Goal: Transaction & Acquisition: Purchase product/service

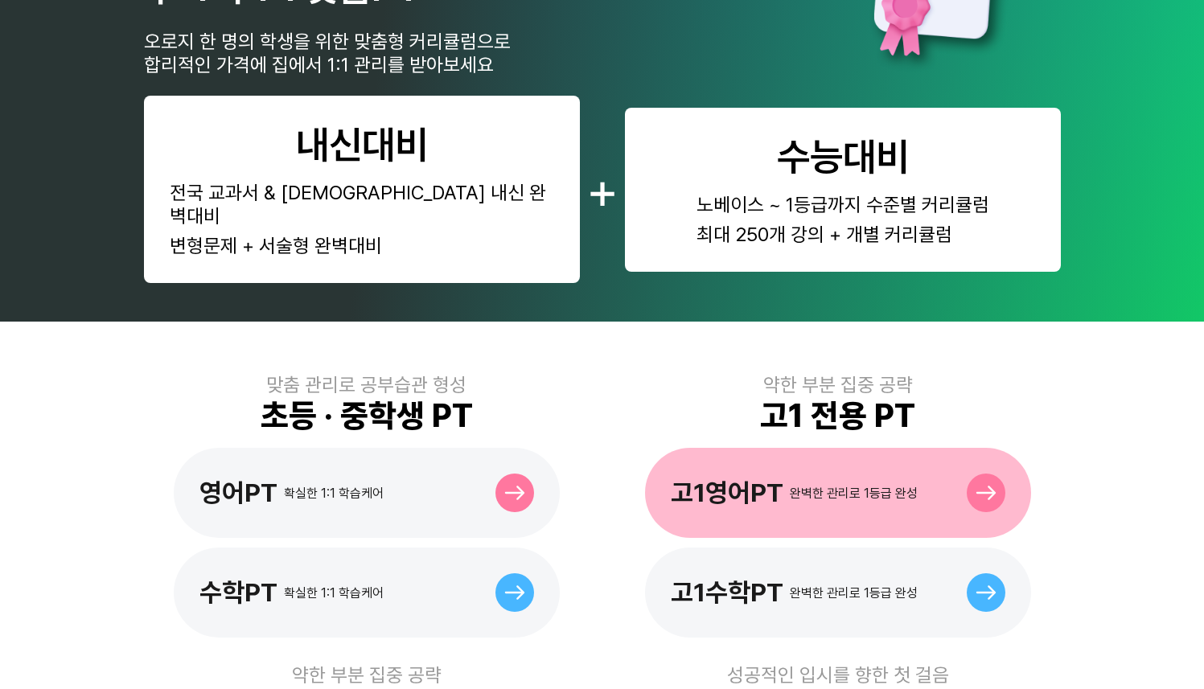
scroll to position [175, 0]
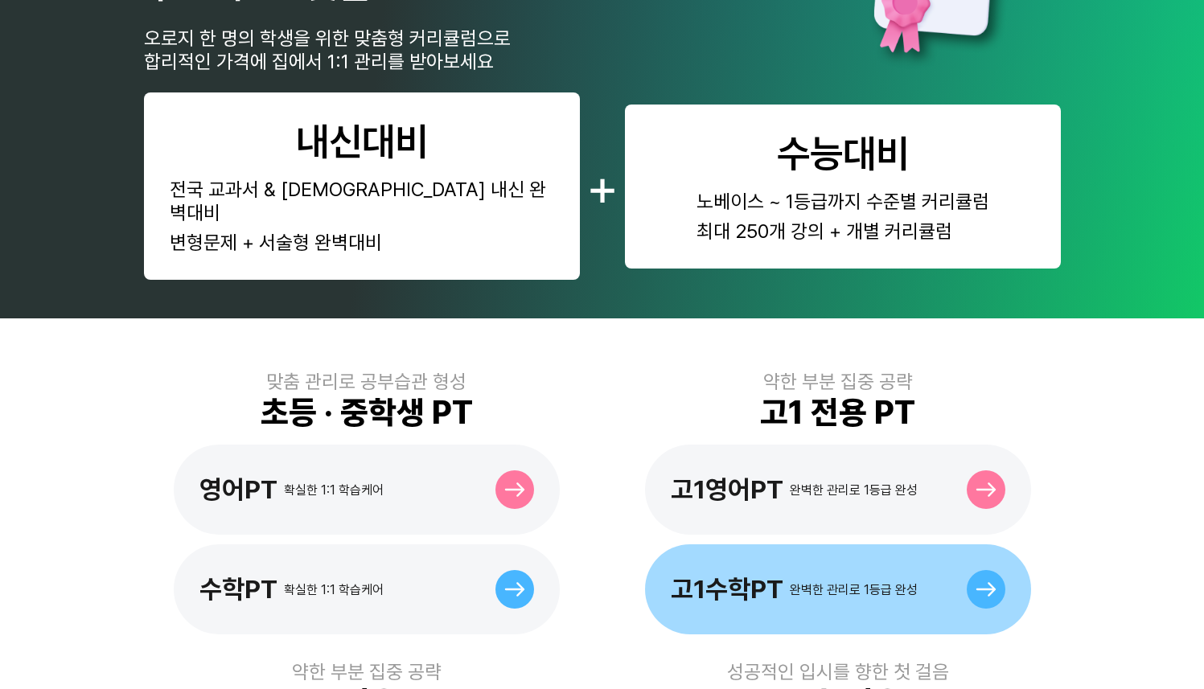
click at [801, 574] on div "고1수학PT 완벽한 관리로 1등급 완성" at bounding box center [794, 589] width 247 height 31
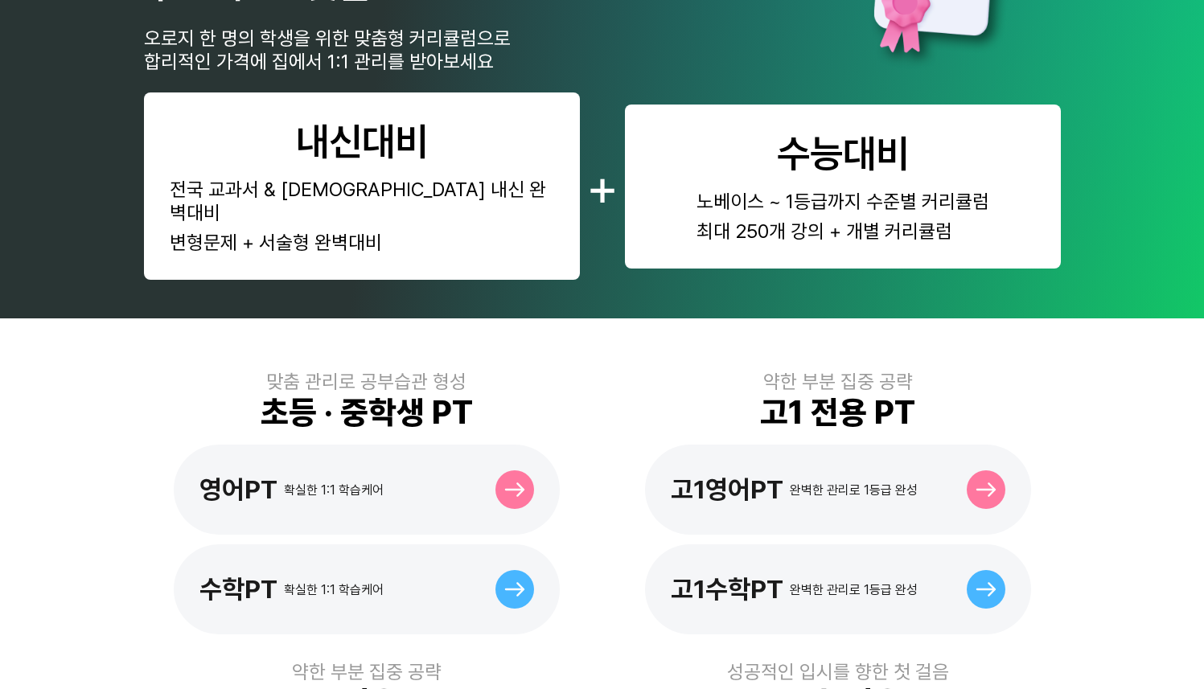
click at [88, 191] on div "강의력과 개인관리를 동시에 잡은 전문 선생님과의 주 4회 1:1 맞춤PT 오로지 한 명의 학생을 위한 맞춤형 커리큘럼으로 합리적인 가격에 집에…" at bounding box center [602, 71] width 1204 height 493
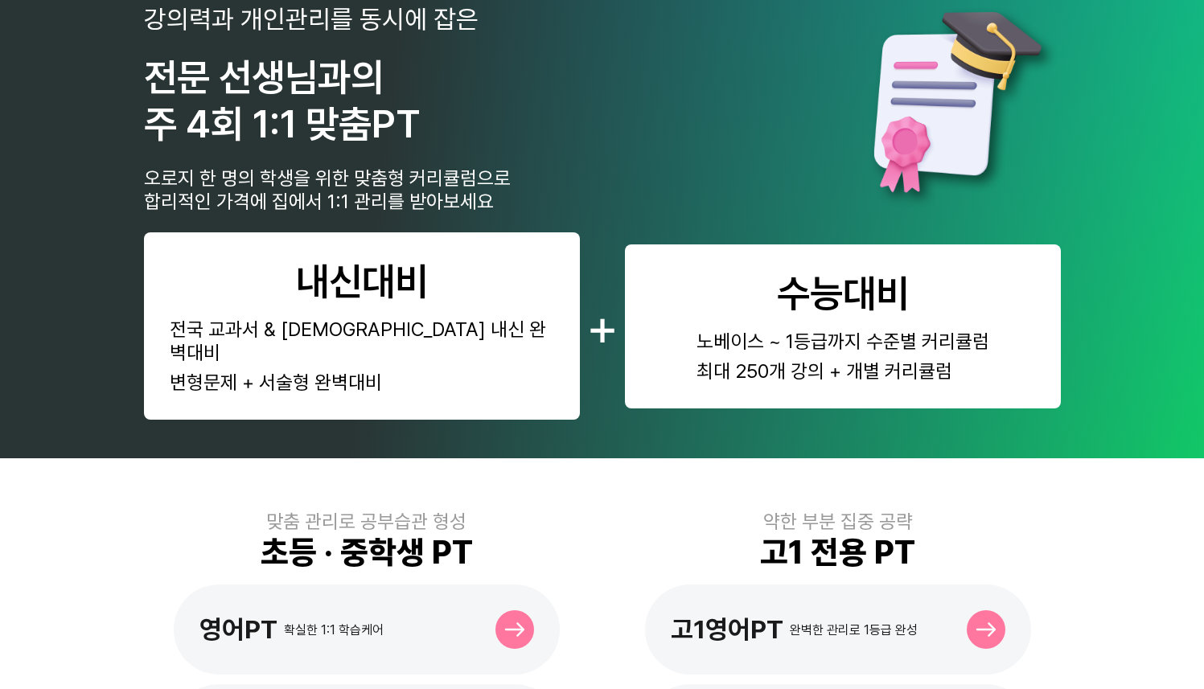
scroll to position [33, 0]
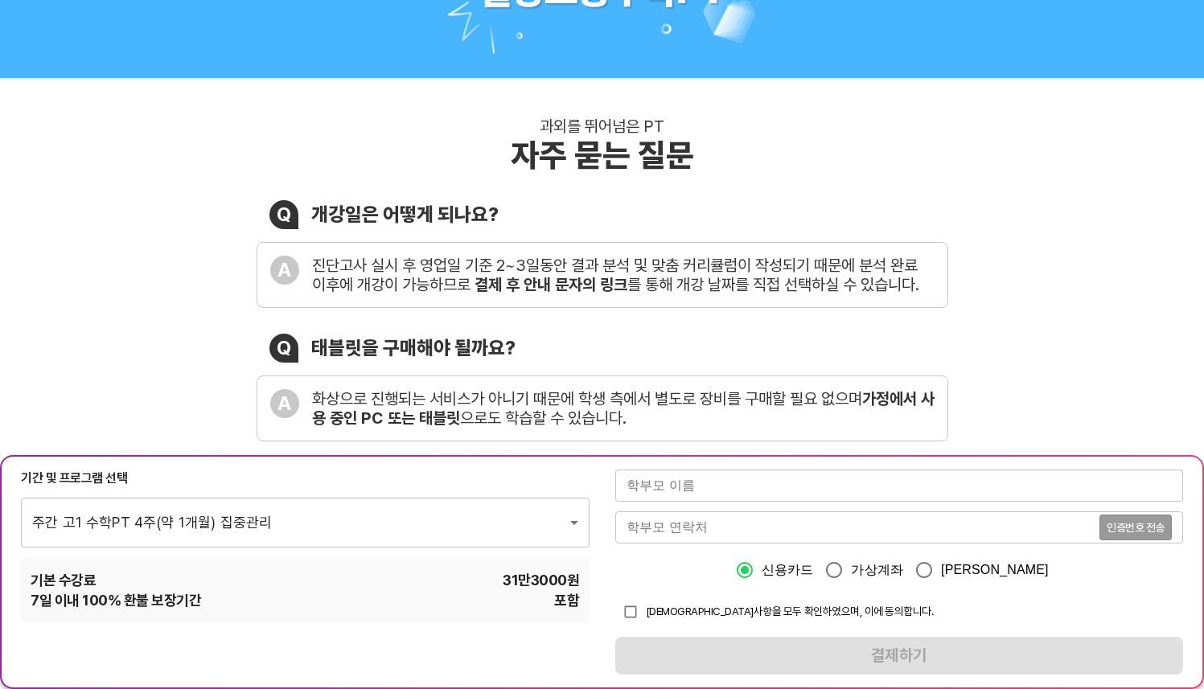
scroll to position [128, 0]
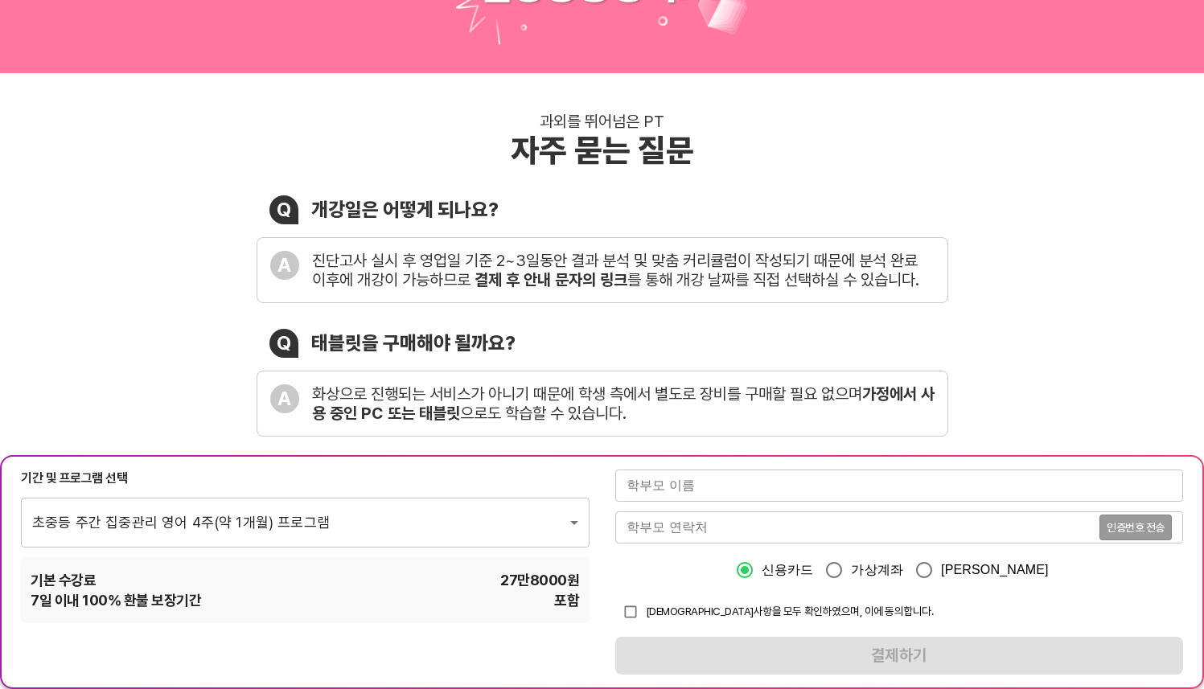
scroll to position [127, 0]
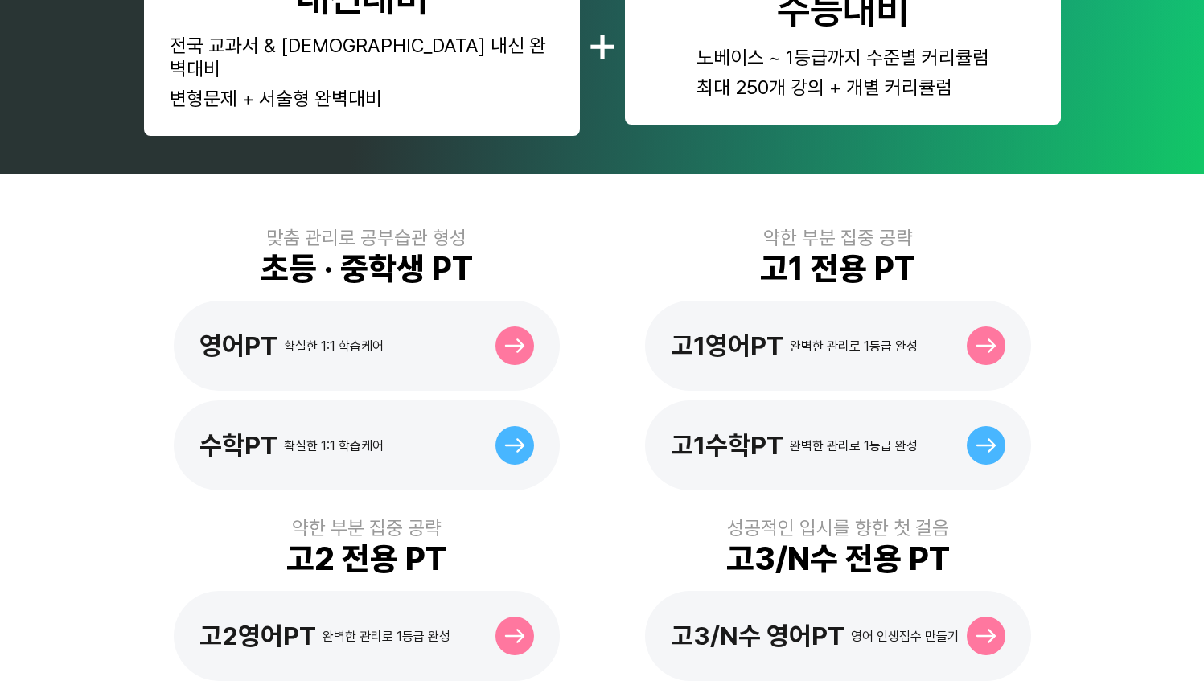
scroll to position [339, 0]
